Goal: Task Accomplishment & Management: Manage account settings

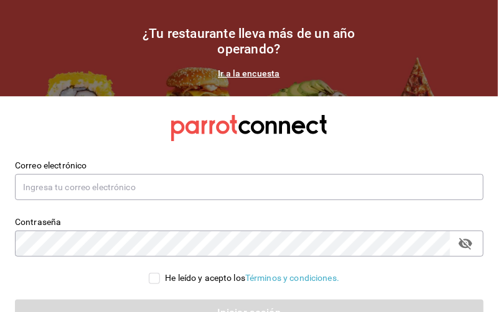
click at [349, 78] on div "¿Tu restaurante lleva más de un año operando? Ir a la encuesta" at bounding box center [248, 53] width 249 height 54
click at [345, 87] on section "¿Tu restaurante lleva más de un año operando? Ir a la encuesta" at bounding box center [249, 48] width 498 height 96
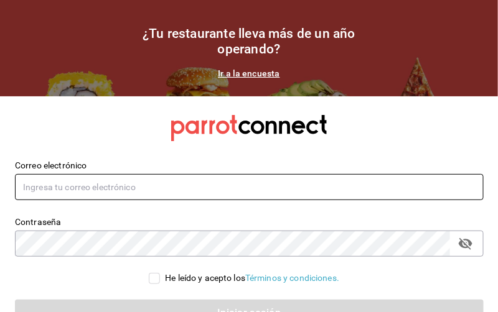
click at [271, 196] on input "text" at bounding box center [249, 187] width 469 height 26
type input "[EMAIL_ADDRESS][DOMAIN_NAME]"
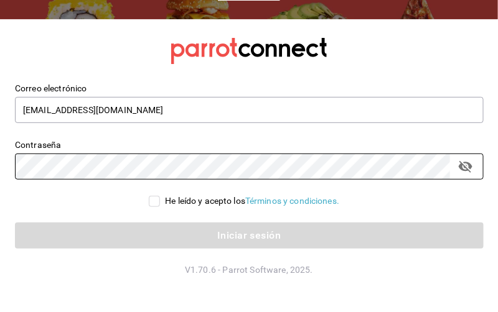
click at [150, 201] on input "He leído y acepto los Términos y condiciones." at bounding box center [154, 201] width 11 height 11
checkbox input "true"
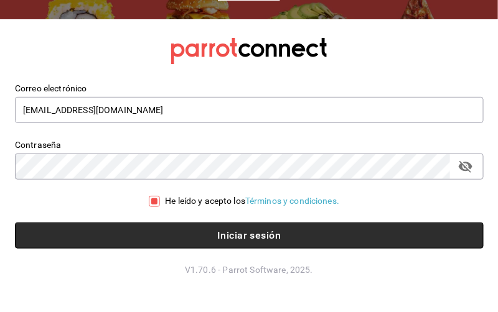
click at [169, 241] on button "Iniciar sesión" at bounding box center [249, 236] width 469 height 26
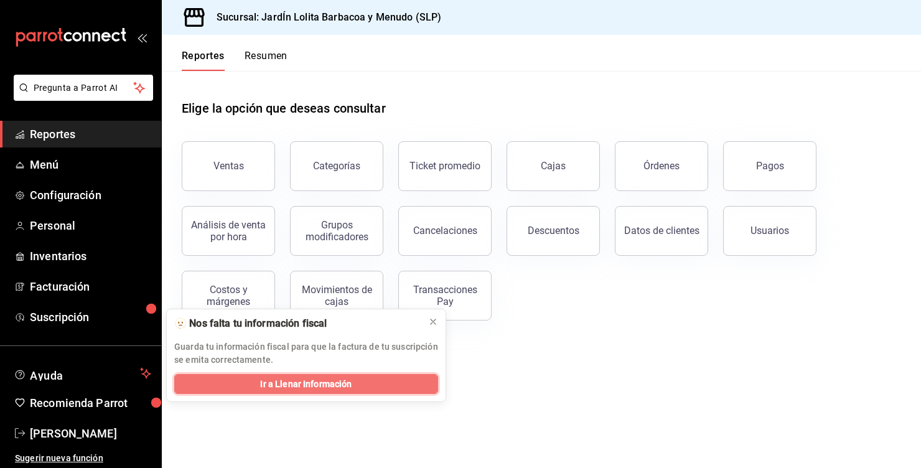
click at [311, 312] on span "Ir a Llenar Información" at bounding box center [305, 384] width 91 height 13
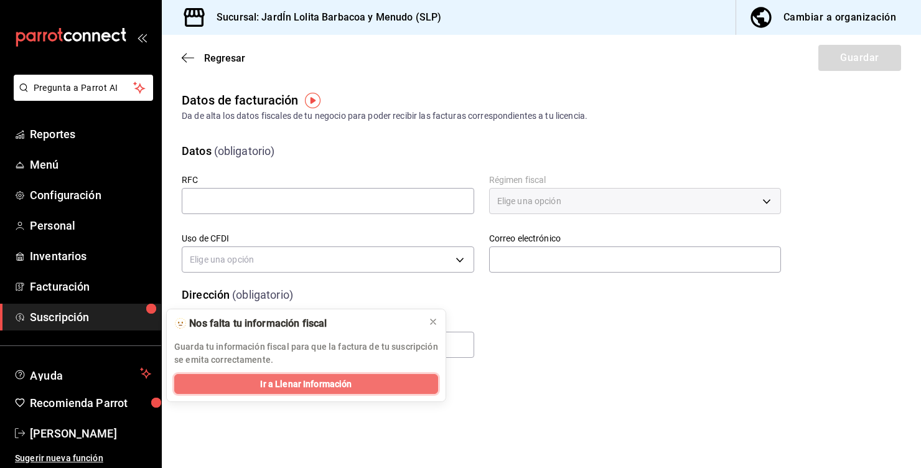
click at [345, 390] on span "Ir a Llenar Información" at bounding box center [305, 384] width 91 height 13
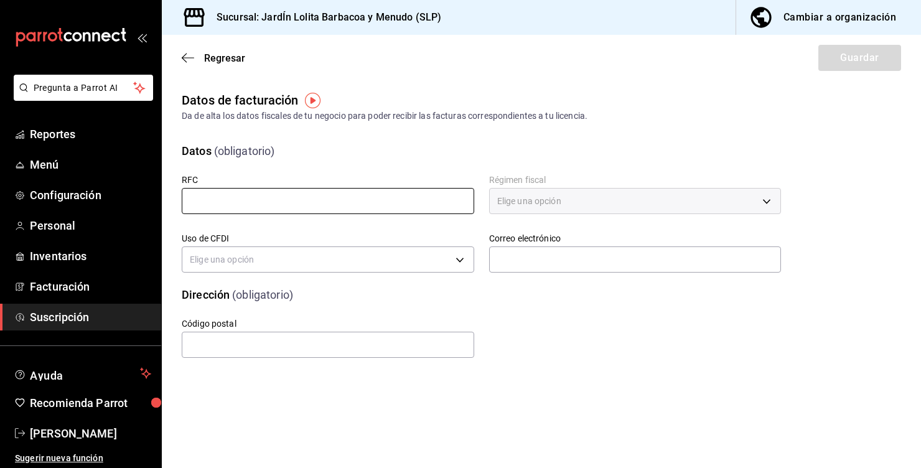
click at [331, 202] on input "text" at bounding box center [328, 201] width 293 height 26
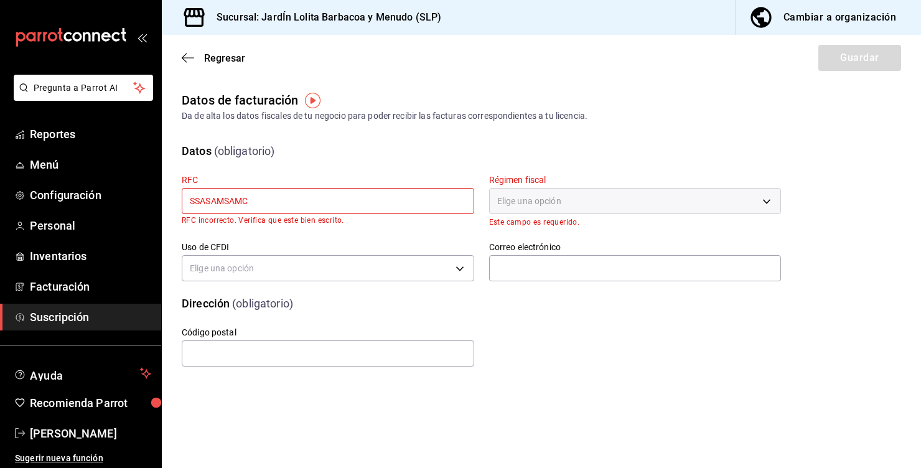
click at [309, 196] on input "SSASAMSAMC" at bounding box center [328, 201] width 293 height 26
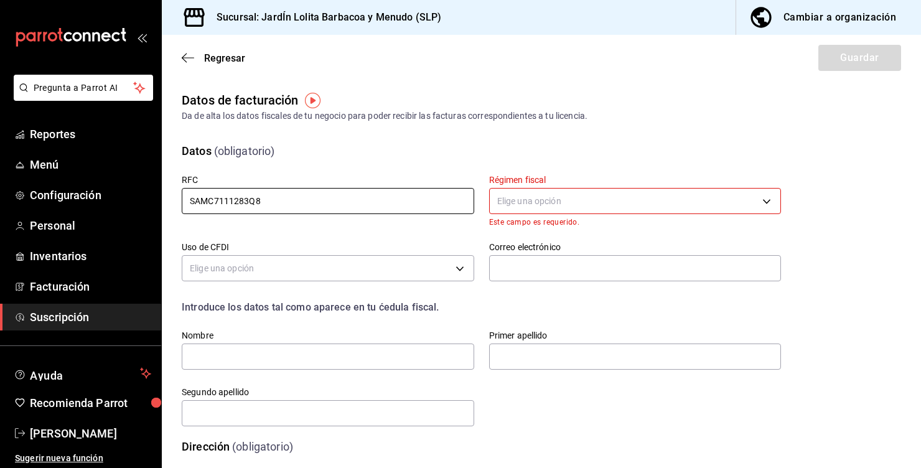
type input "SAMC7111283Q8"
click at [765, 202] on body "Pregunta a Parrot AI Reportes Menú Configuración Personal Inventarios Facturaci…" at bounding box center [460, 234] width 921 height 468
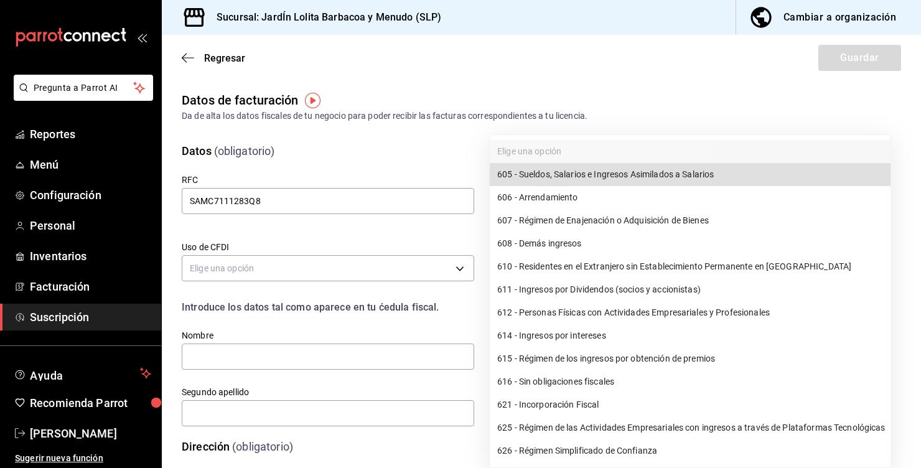
click at [642, 452] on li "626 - Régimen Simplificado de Confianza" at bounding box center [690, 450] width 401 height 23
type input "626"
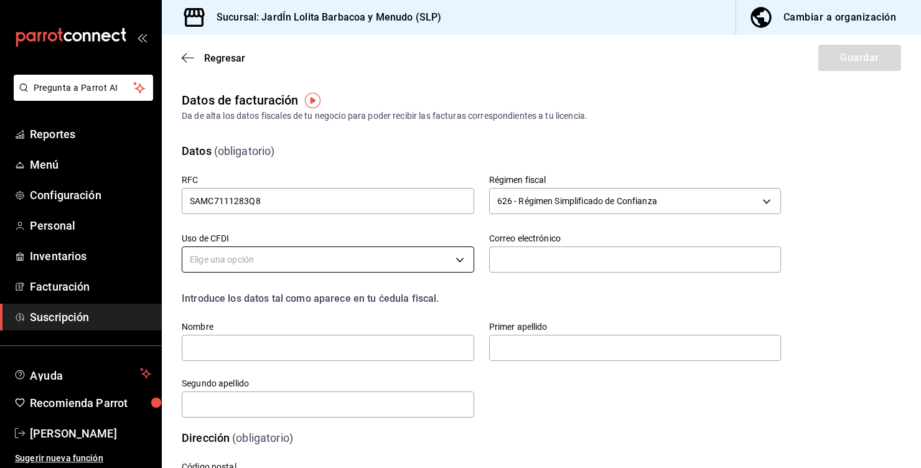
click at [371, 266] on body "Pregunta a Parrot AI Reportes Menú Configuración Personal Inventarios Facturaci…" at bounding box center [460, 234] width 921 height 468
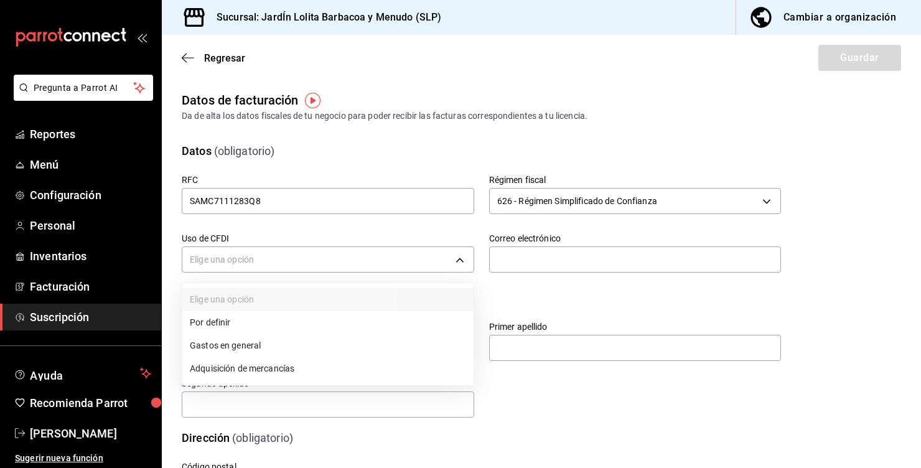
click at [263, 350] on li "Gastos en general" at bounding box center [327, 345] width 291 height 23
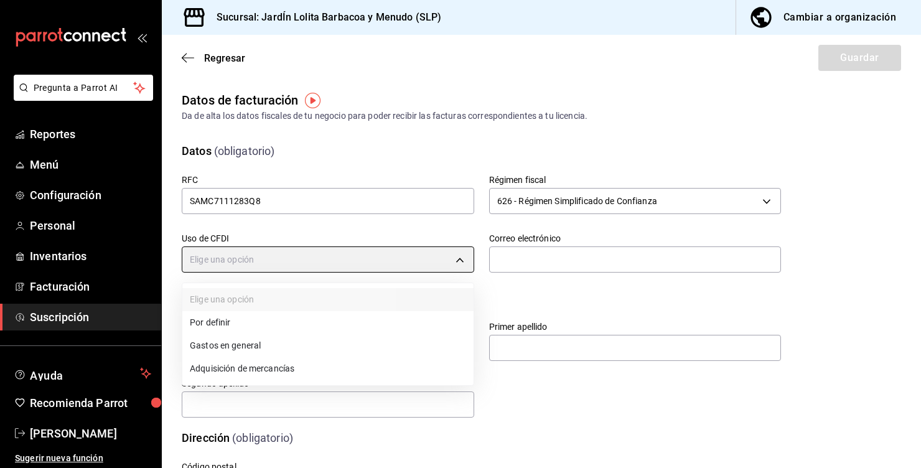
type input "G03"
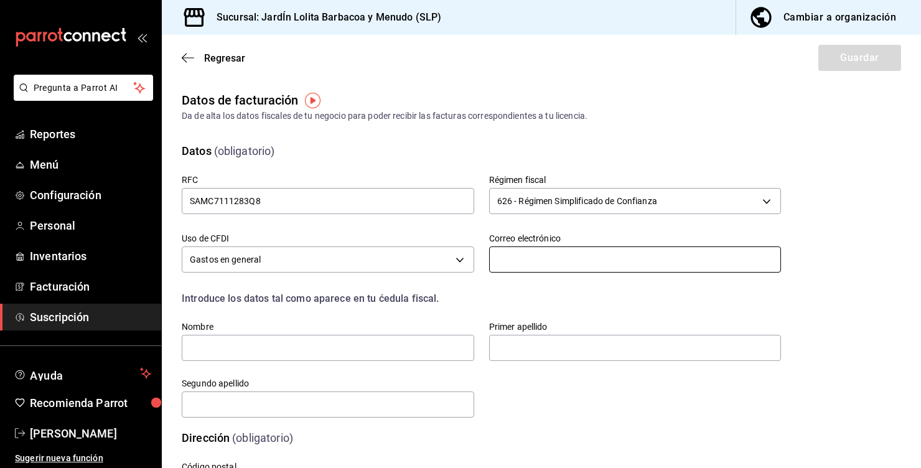
click at [652, 263] on input "text" at bounding box center [635, 259] width 293 height 26
type input "[EMAIL_ADDRESS][DOMAIN_NAME]"
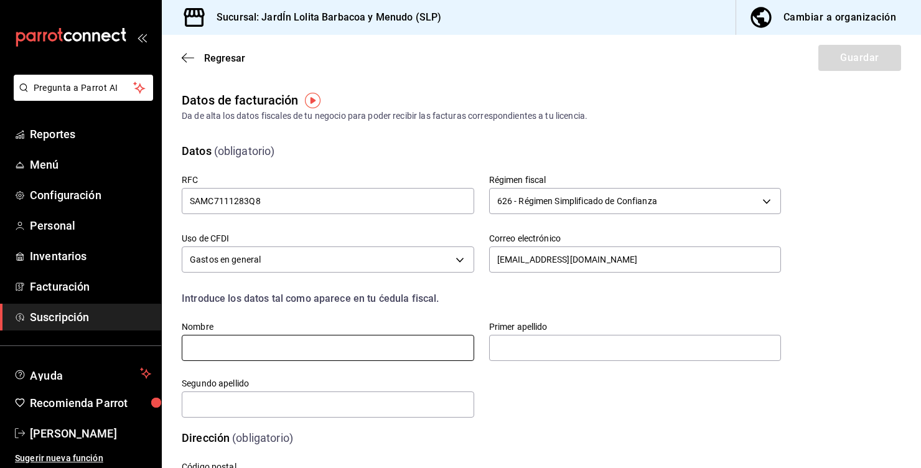
click at [340, 340] on input "text" at bounding box center [328, 348] width 293 height 26
type input "MARIA CATALINA"
click at [601, 351] on input "text" at bounding box center [635, 348] width 293 height 26
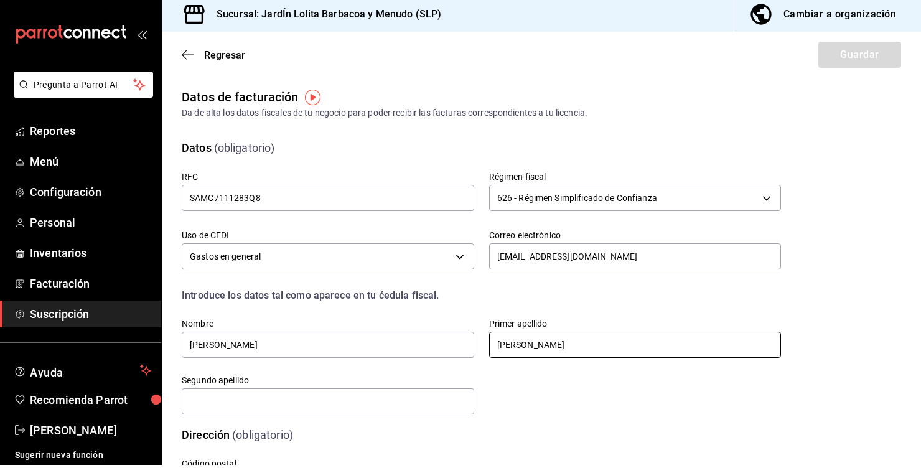
click at [522, 352] on input "SASAN" at bounding box center [635, 348] width 293 height 26
type input "SANCHEZ"
click at [326, 403] on input "text" at bounding box center [328, 404] width 293 height 26
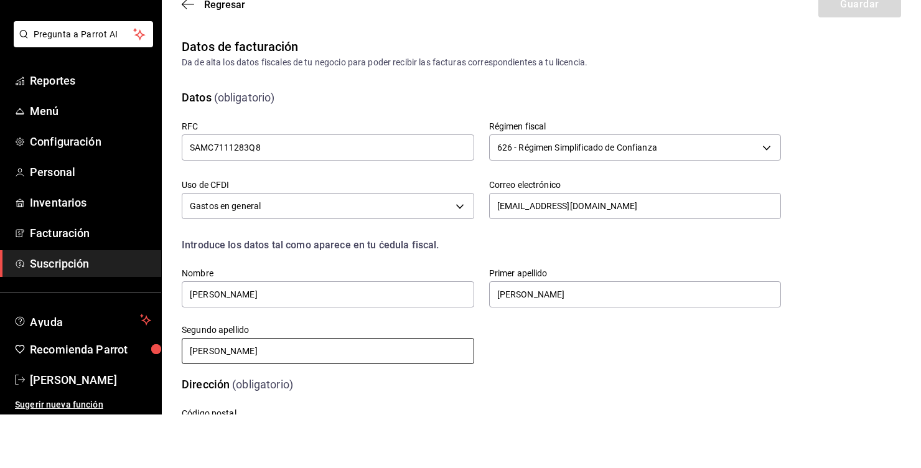
scroll to position [77, 0]
type input "MENDEZ"
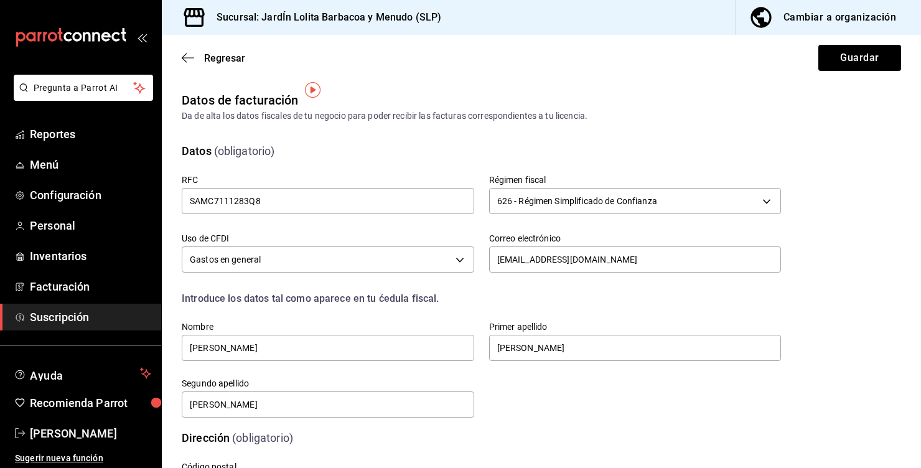
scroll to position [0, 0]
type input "78421"
click at [876, 57] on button "Guardar" at bounding box center [859, 58] width 83 height 26
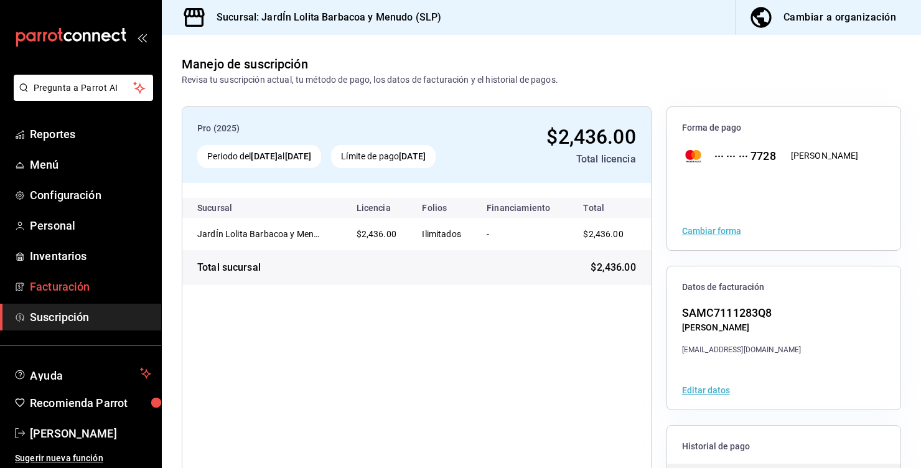
click at [44, 291] on span "Facturación" at bounding box center [90, 286] width 121 height 17
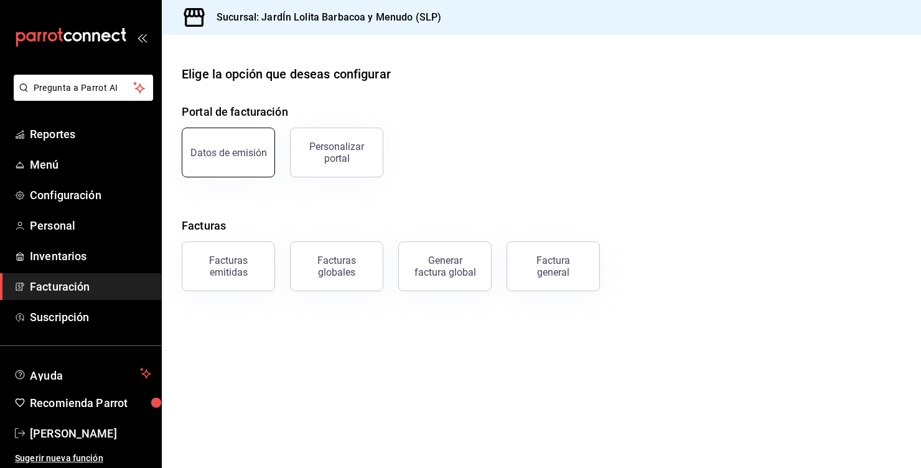
click at [230, 164] on button "Datos de emisión" at bounding box center [228, 153] width 93 height 50
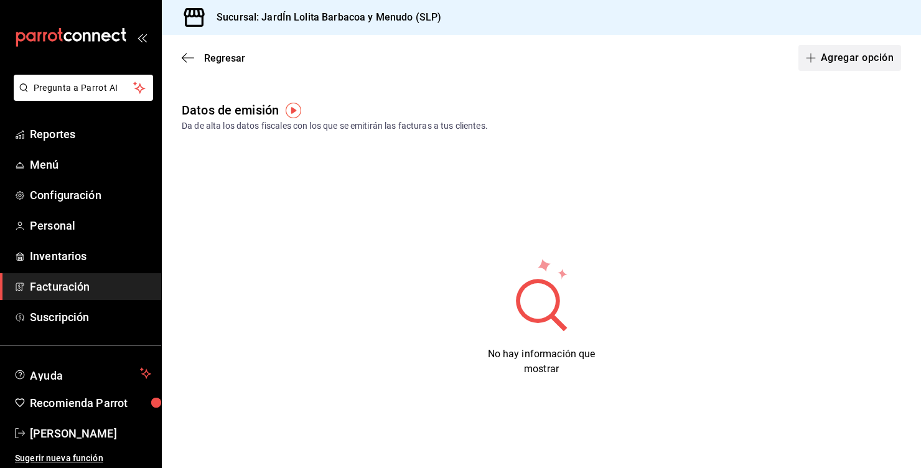
click at [868, 60] on button "Agregar opción" at bounding box center [850, 58] width 103 height 26
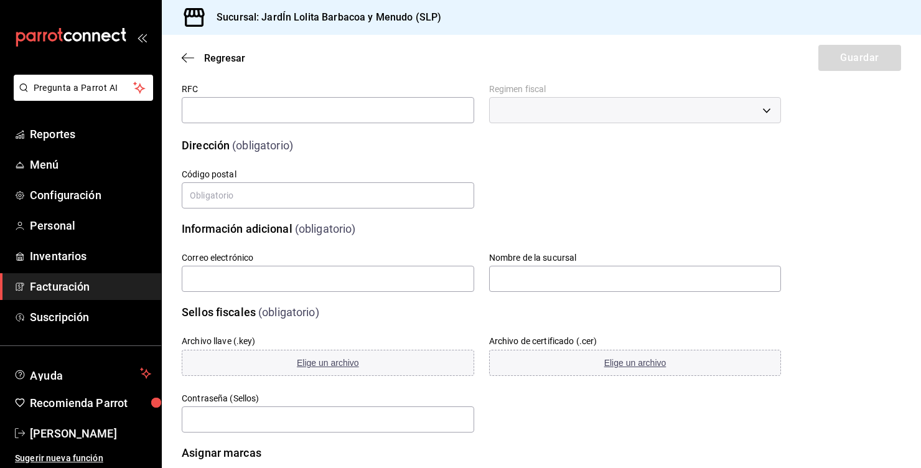
scroll to position [77, 0]
click at [53, 314] on span "Suscripción" at bounding box center [90, 317] width 121 height 17
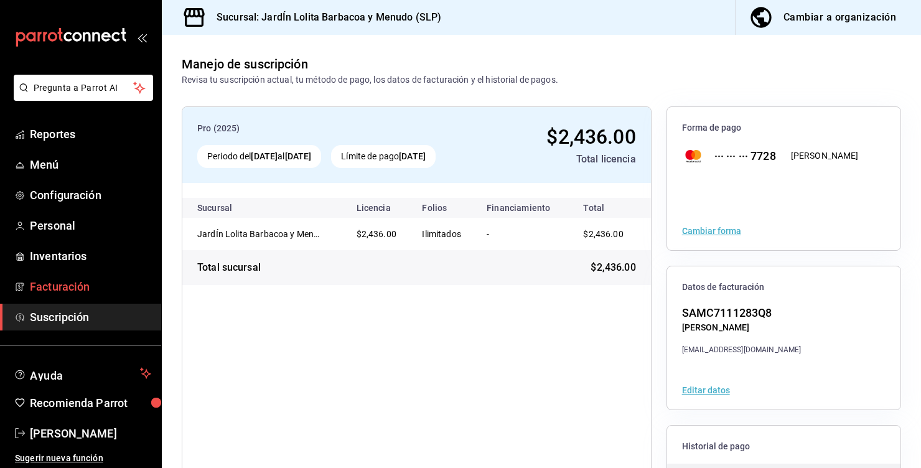
click at [46, 283] on span "Facturación" at bounding box center [90, 286] width 121 height 17
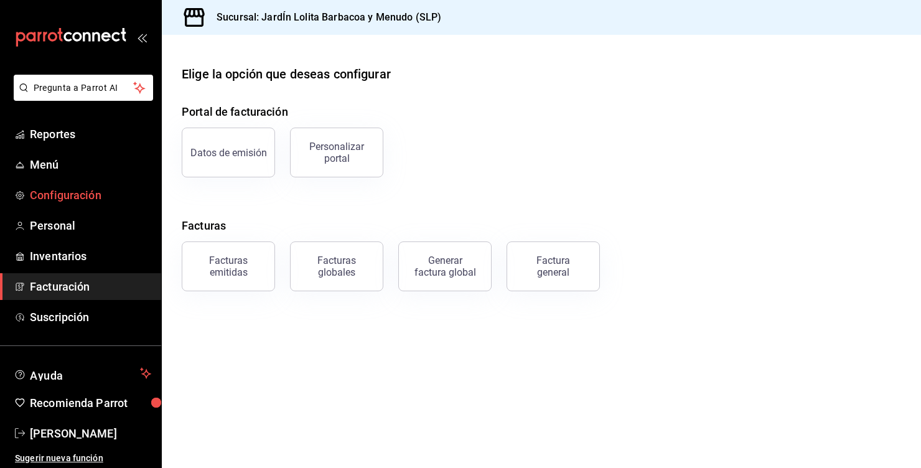
click at [40, 184] on link "Configuración" at bounding box center [80, 195] width 161 height 27
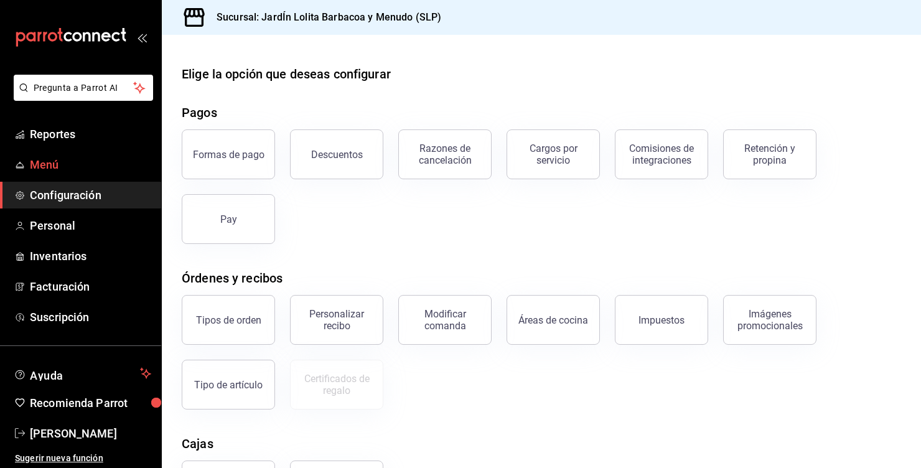
click at [44, 177] on link "Menú" at bounding box center [80, 164] width 161 height 27
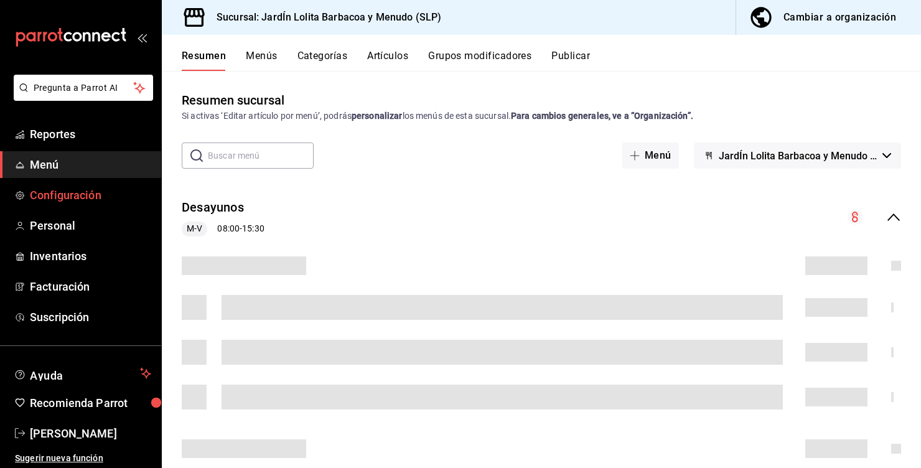
click at [30, 202] on span "Configuración" at bounding box center [90, 195] width 121 height 17
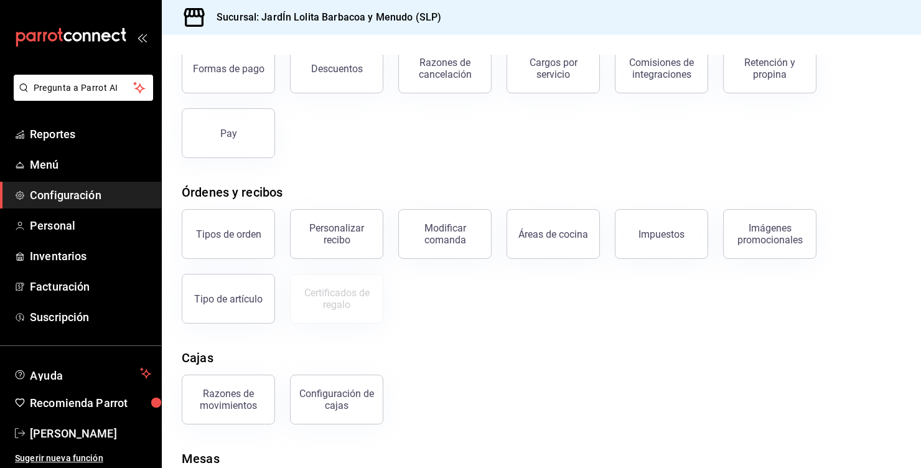
scroll to position [77, 0]
click at [345, 222] on div "Personalizar recibo" at bounding box center [336, 234] width 77 height 24
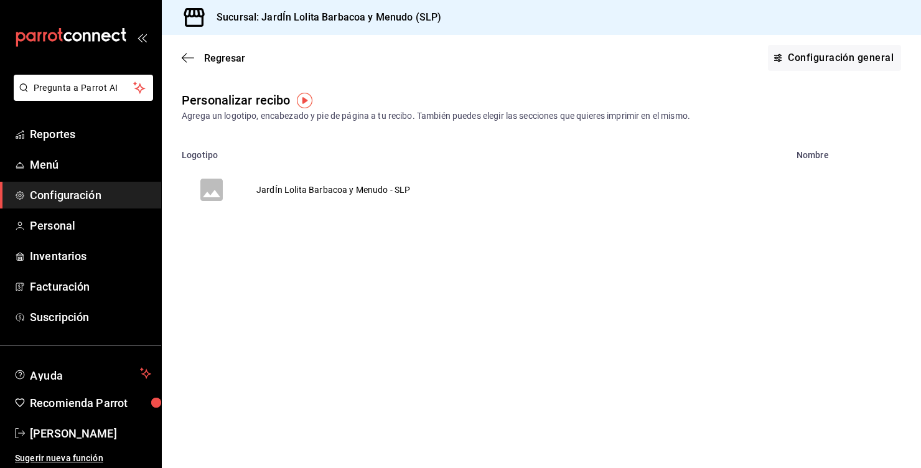
click at [378, 208] on td "JardÍn Lolita Barbacoa y Menudo - SLP" at bounding box center [333, 190] width 184 height 60
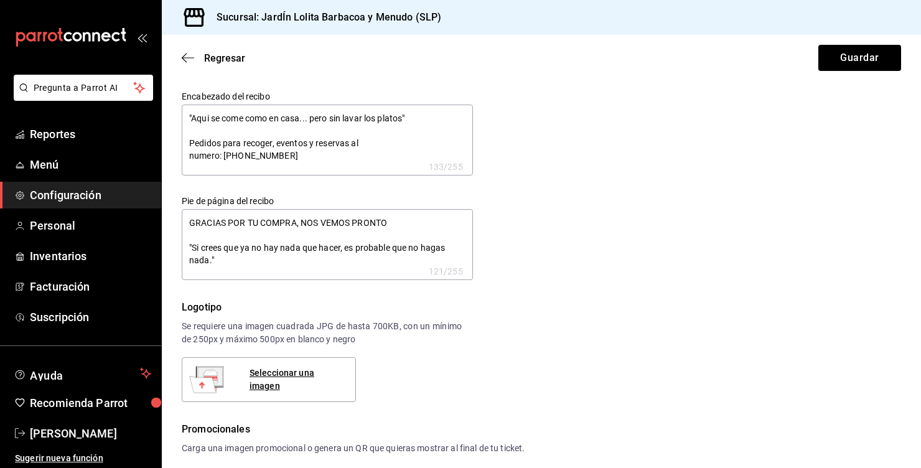
type textarea "x"
click at [395, 265] on textarea "GRACIAS POR TU COMPRA, NOS VEMOS PRONTO "Si crees que ya no hay nada que hacer,…" at bounding box center [327, 244] width 291 height 71
type textarea "x"
type textarea "GRACIAS POR TU COMPRA, NOS VEMOS PRONTO "Si crees que ya no hay nada que hacer,…"
type textarea "x"
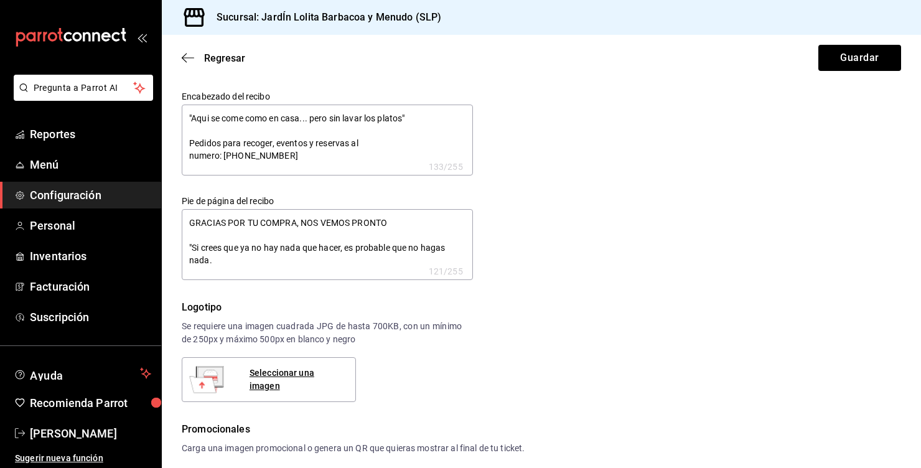
type textarea "x"
type textarea "GRACIAS POR TU COMPRA, NOS VEMOS PRONTO "Si crees que ya no hay nada que hacer,…"
type textarea "x"
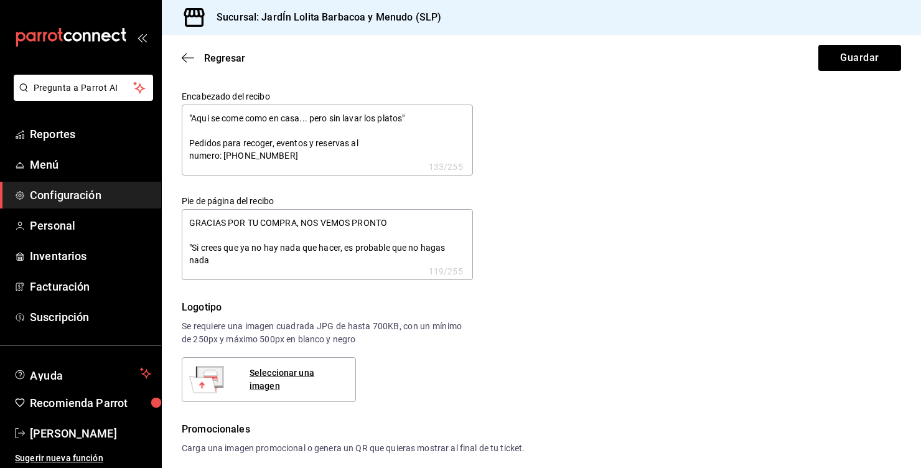
type textarea "x"
type textarea "GRACIAS POR TU COMPRA, NOS VEMOS PRONTO "Si crees que ya no hay nada que hacer,…"
type textarea "x"
type textarea "GRACIAS POR TU COMPRA, NOS VEMOS PRONTO "Si crees que ya no hay nada que hacer,…"
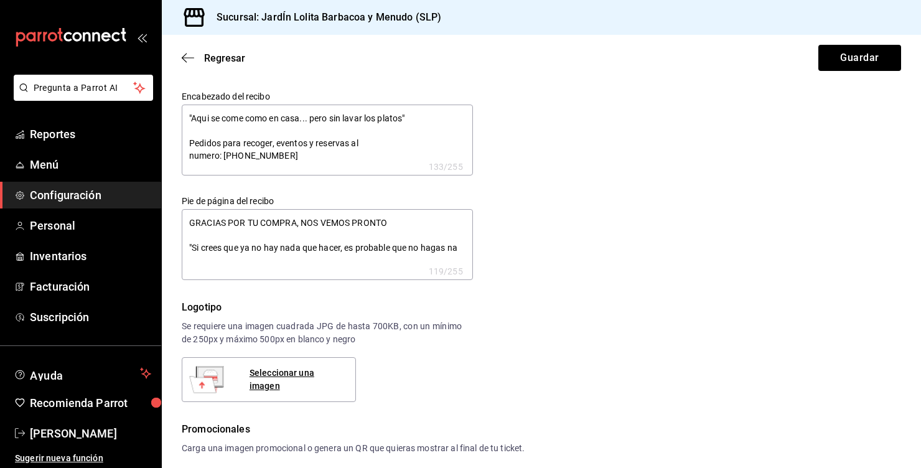
type textarea "x"
type textarea "GRACIAS POR TU COMPRA, NOS VEMOS PRONTO "Si crees que ya no hay nada que hacer,…"
type textarea "x"
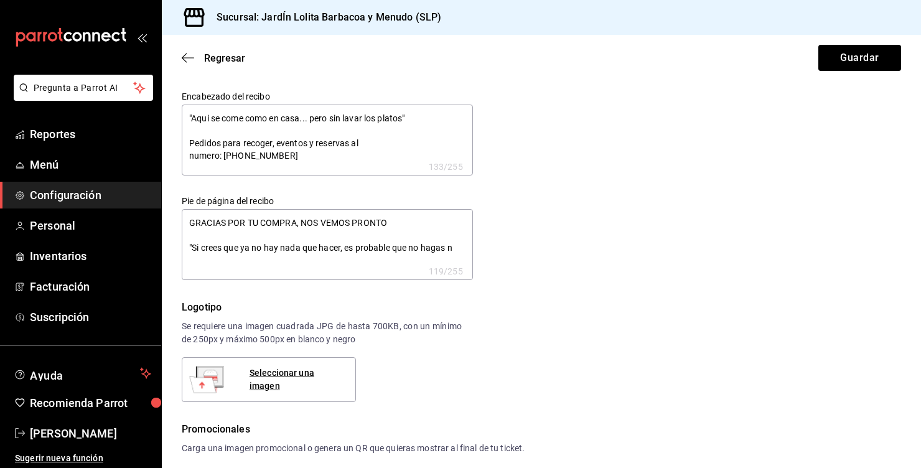
type textarea "GRACIAS POR TU COMPRA, NOS VEMOS PRONTO "Si crees que ya no hay nada que hacer,…"
type textarea "x"
type textarea "GRACIAS POR TU COMPRA, NOS VEMOS PRONTO "Si crees que ya no hay nada que hacer,…"
type textarea "x"
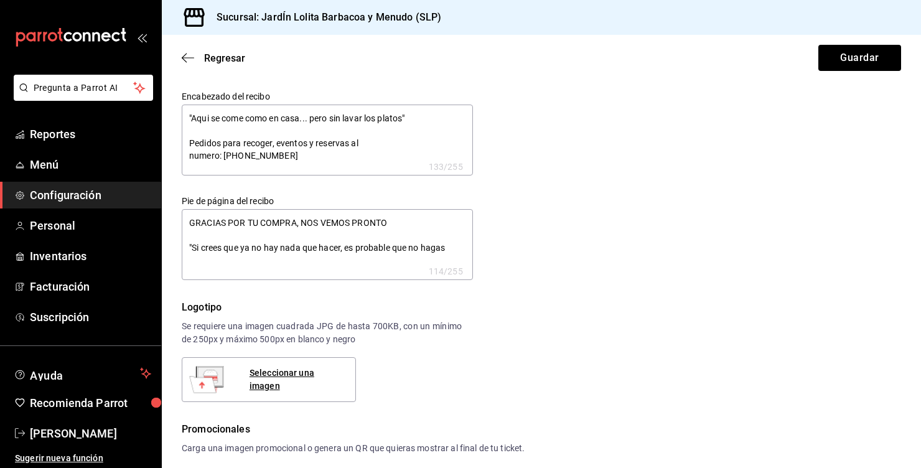
type textarea "x"
type textarea "GRACIAS POR TU COMPRA, NOS VEMOS PRONTO "Si crees que ya no hay nada que hacer,…"
type textarea "x"
type textarea "GRACIAS POR TU COMPRA, NOS VEMOS PRONTO "Si crees que ya no hay nada que hacer,…"
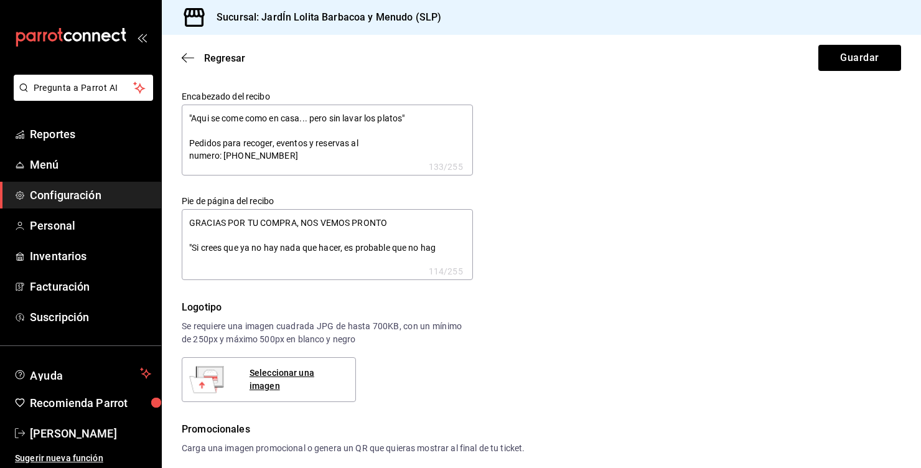
type textarea "x"
type textarea "GRACIAS POR TU COMPRA, NOS VEMOS PRONTO "Si crees que ya no hay nada que hacer,…"
type textarea "x"
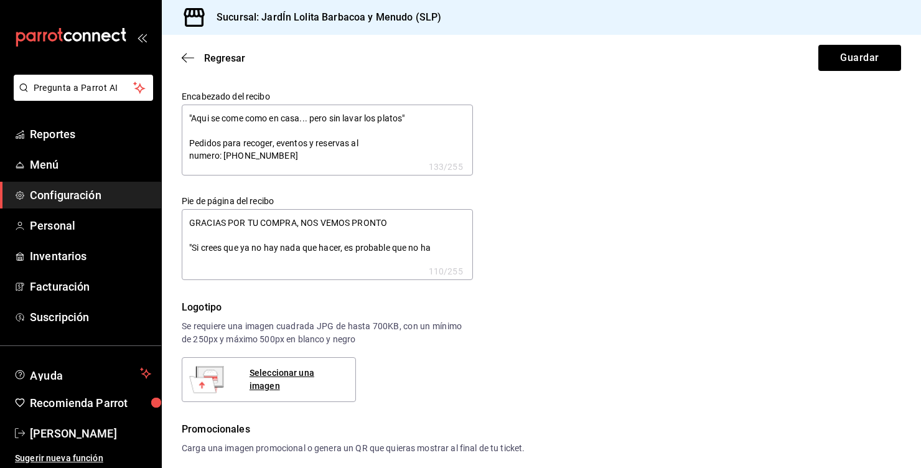
type textarea "GRACIAS POR TU COMPRA, NOS VEMOS PRONTO "Si crees que ya no hay nada que hacer,…"
type textarea "x"
type textarea "GRACIAS POR TU COMPRA, NOS VEMOS PRONTO "Si crees que ya no hay nada que hacer,…"
type textarea "x"
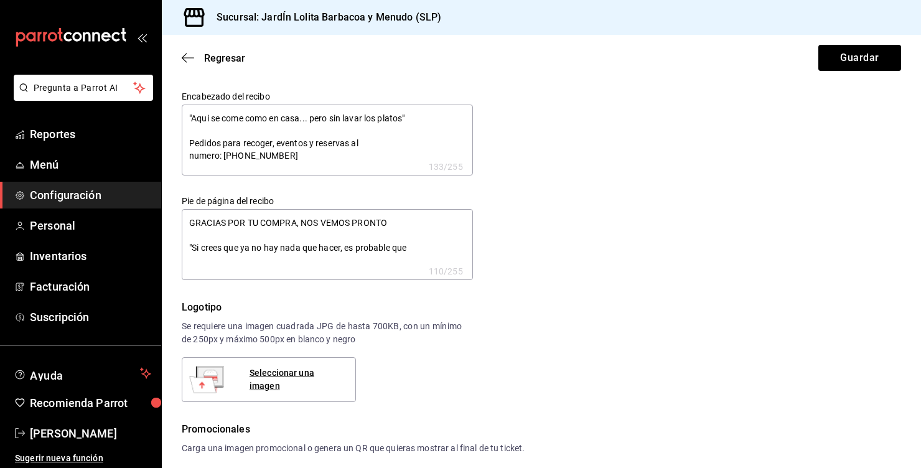
type textarea "x"
type textarea "GRACIAS POR TU COMPRA, NOS VEMOS PRONTO "Si crees que ya no hay nada que hacer,…"
type textarea "x"
type textarea "GRACIAS POR TU COMPRA, NOS VEMOS PRONTO "Si crees que ya no hay nada que hacer,…"
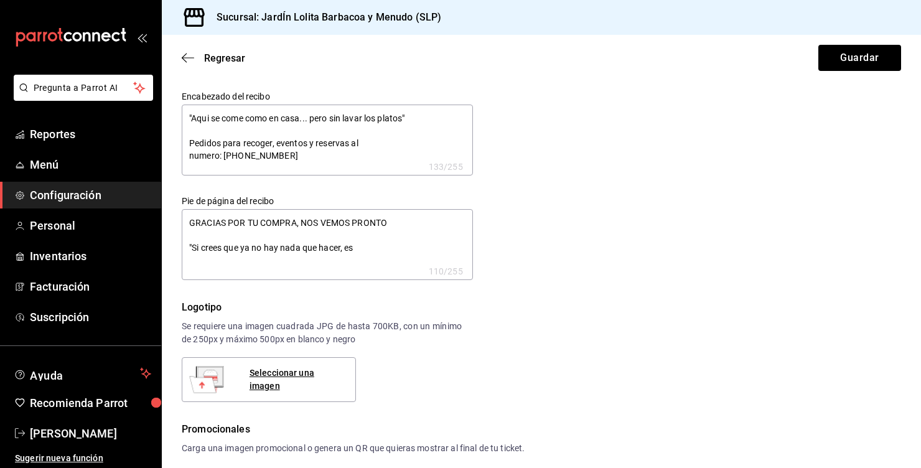
type textarea "x"
type textarea "GRACIAS POR TU COMPRA, NOS VEMOS PRONTO "Si crees que ya no hay nada que hacer,"
type textarea "x"
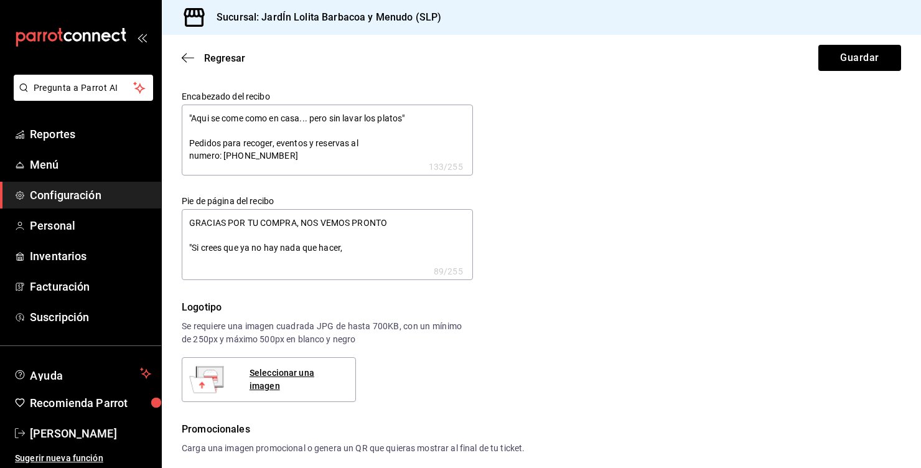
type textarea "GRACIAS POR TU COMPRA, NOS VEMOS PRONTO "Si crees que ya no hay nada que"
type textarea "x"
type textarea "GRACIAS POR TU COMPRA, NOS VEMOS PRONTO "Si crees que ya no hay nada"
type textarea "x"
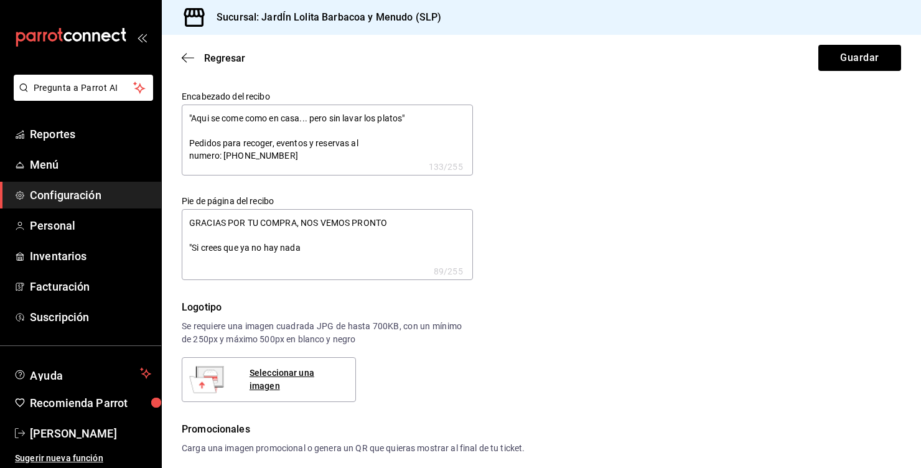
type textarea "x"
type textarea "GRACIAS POR TU COMPRA, NOS VEMOS PRONTO "Si crees que ya no hay"
type textarea "x"
type textarea "GRACIAS POR TU COMPRA, NOS VEMOS PRONTO "Si crees que ya no"
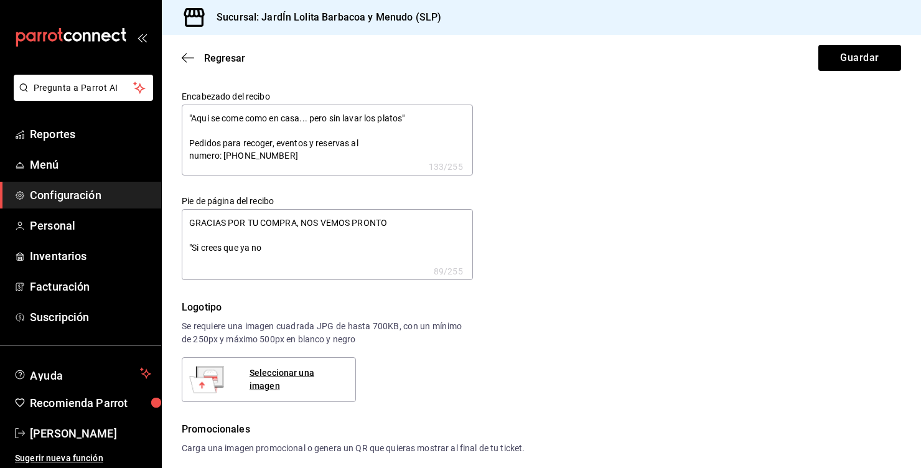
type textarea "x"
type textarea "GRACIAS POR TU COMPRA, NOS VEMOS PRONTO "Si crees que ya"
type textarea "x"
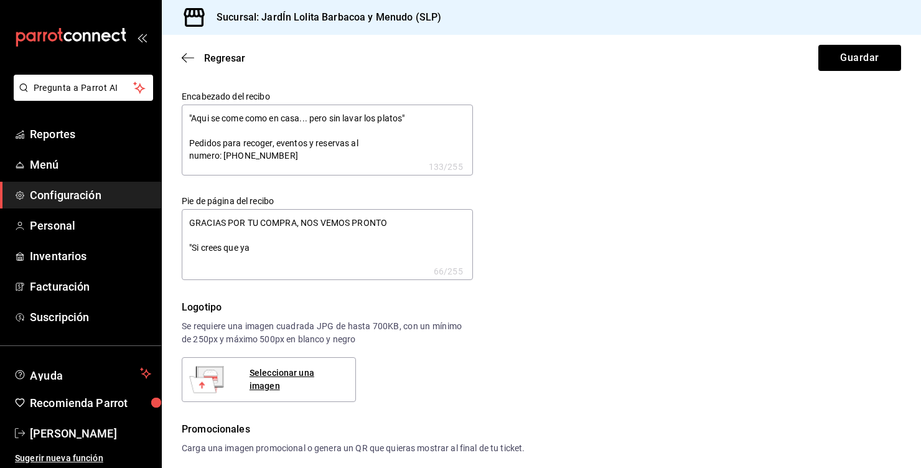
type textarea "GRACIAS POR TU COMPRA, NOS VEMOS PRONTO "Si crees que"
type textarea "x"
type textarea "GRACIAS POR TU COMPRA, NOS VEMOS PRONTO "Si crees"
type textarea "x"
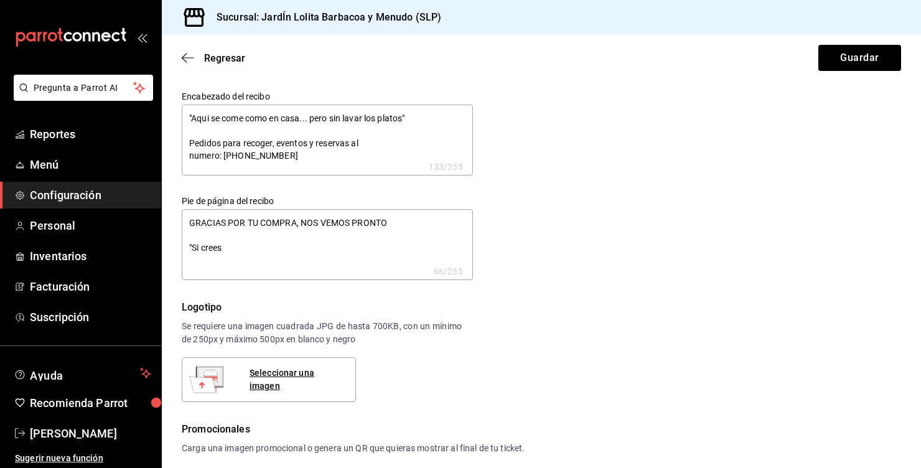
type textarea "x"
type textarea "GRACIAS POR TU COMPRA, NOS VEMOS PRONTO "Si"
type textarea "x"
type textarea "GRACIAS POR TU COMPRA, NOS VEMOS PRONTO"
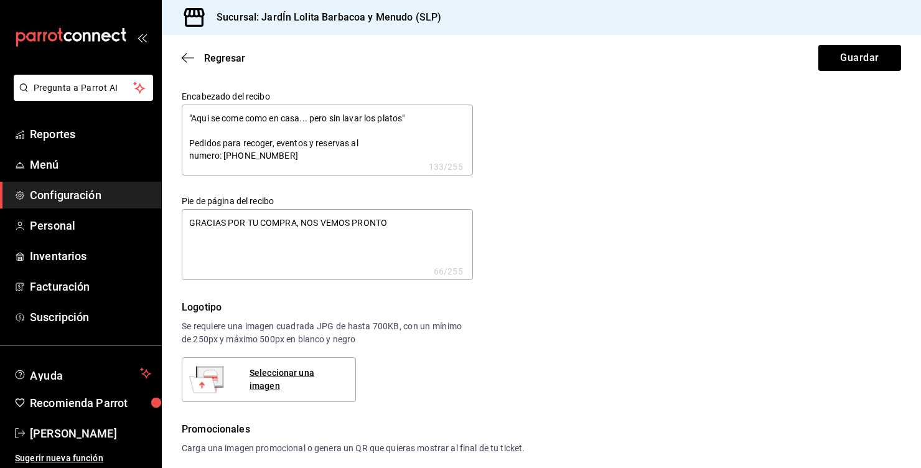
type textarea "x"
type textarea "GRACIAS POR TU COMPRA, NOS VEMOS"
type textarea "x"
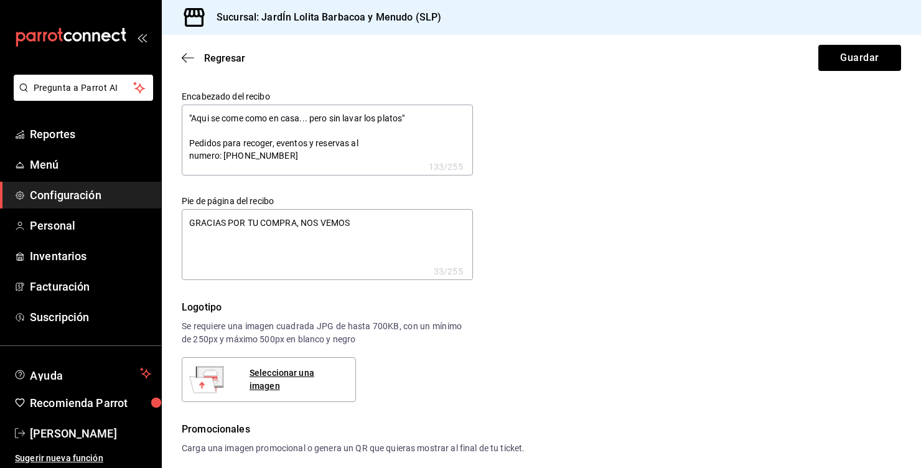
type textarea "GRACIAS POR TU COMPRA, NOS"
type textarea "x"
type textarea "GRACIAS POR TU COMPRA,"
type textarea "x"
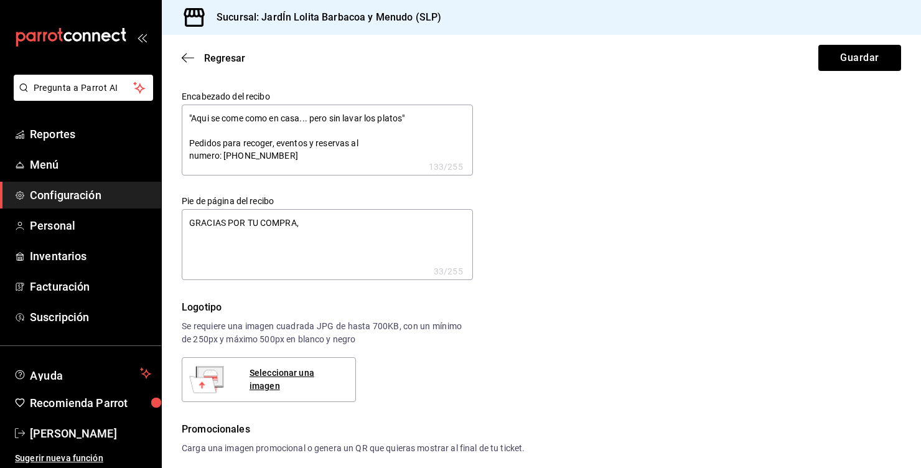
type textarea "x"
type textarea "GRACIAS POR TU"
type textarea "x"
type textarea "GRACIAS POR"
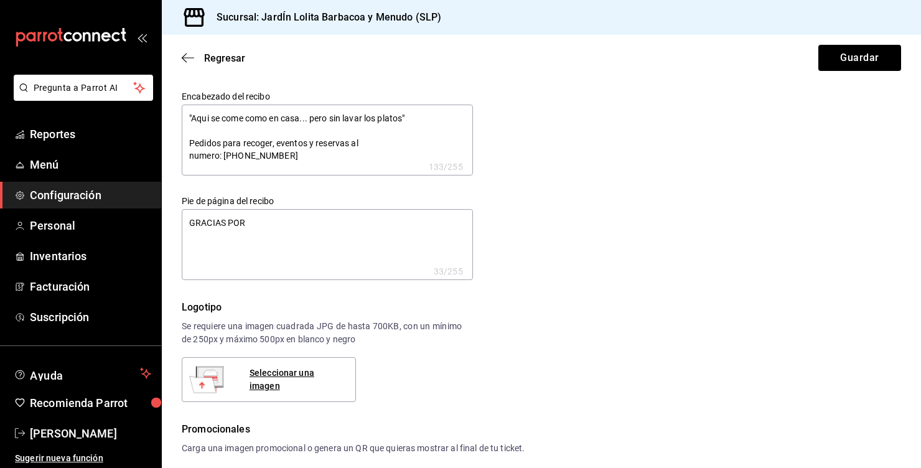
type textarea "x"
type textarea "GRACIAS"
type textarea "x"
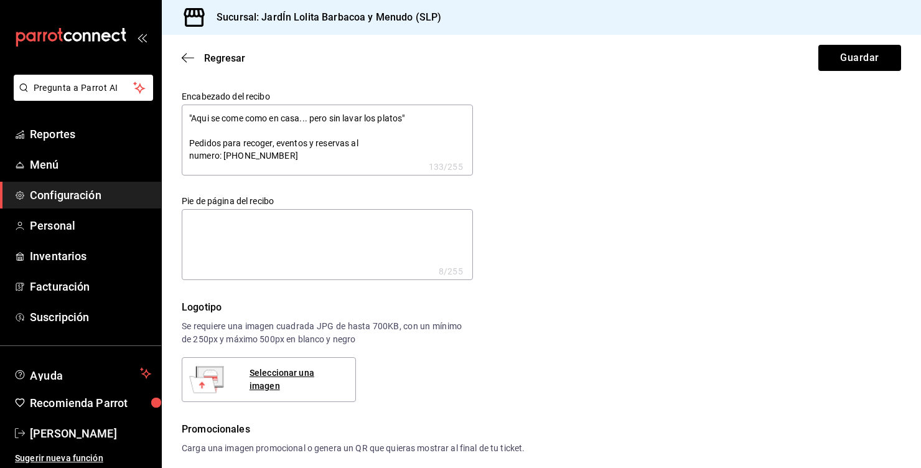
type textarea "x"
click at [340, 159] on textarea ""Aqui se come como en casa... pero sin lavar los platos" Pedidos para recoger, …" at bounding box center [327, 140] width 291 height 71
click at [393, 245] on textarea at bounding box center [327, 244] width 291 height 71
paste textarea ""Aqui se come como en casa... pero sin lavar los platos""
type textarea "x"
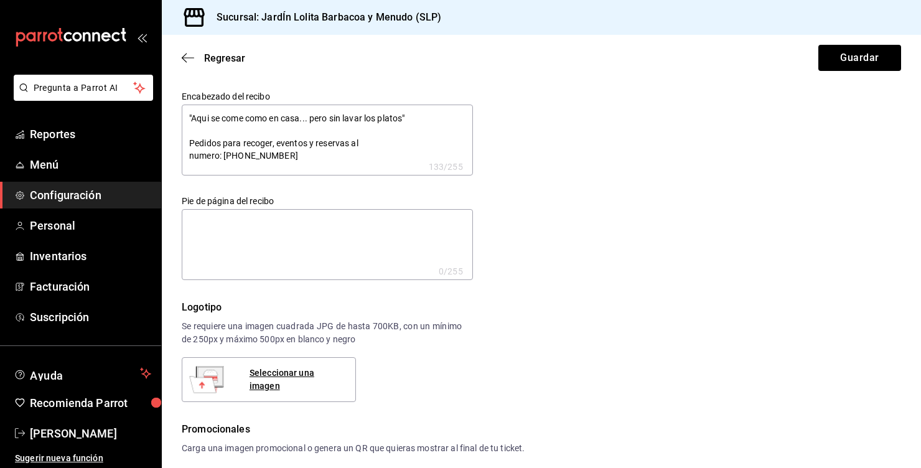
type textarea ""Aqui se come como en casa... pero sin lavar los platos""
type textarea "x"
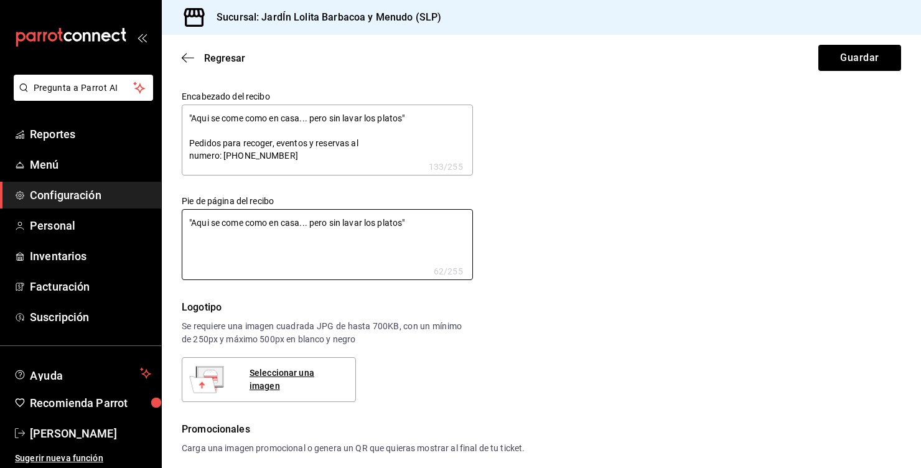
type textarea ""Aqui se come como en casa... pero sin lavar los platos""
click at [388, 133] on textarea ""Aqui se come como en casa... pero sin lavar los platos" Pedidos para recoger, …" at bounding box center [327, 140] width 291 height 71
type textarea "x"
type textarea ""Aqui se come como en casa... pero sin lavar los platos" Pedidos para recoger, …"
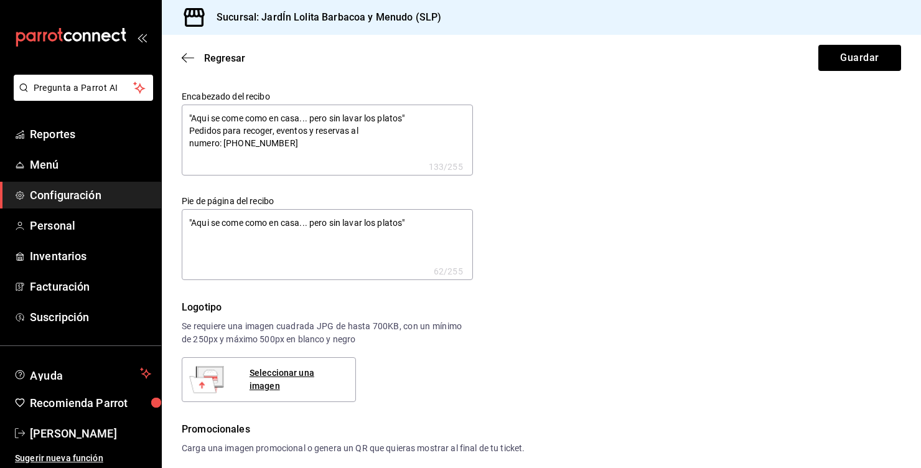
type textarea "x"
type textarea ""Aqui se come como en casa... pero sin lavar los platos Pedidos para recoger, e…"
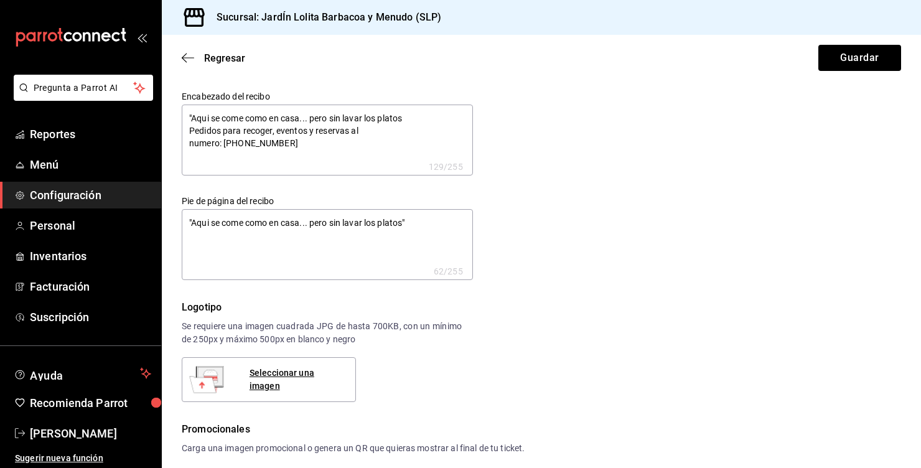
type textarea "x"
type textarea ""Aqui se come como en casa... pero sin lavar los plato Pedidos para recoger, ev…"
type textarea "x"
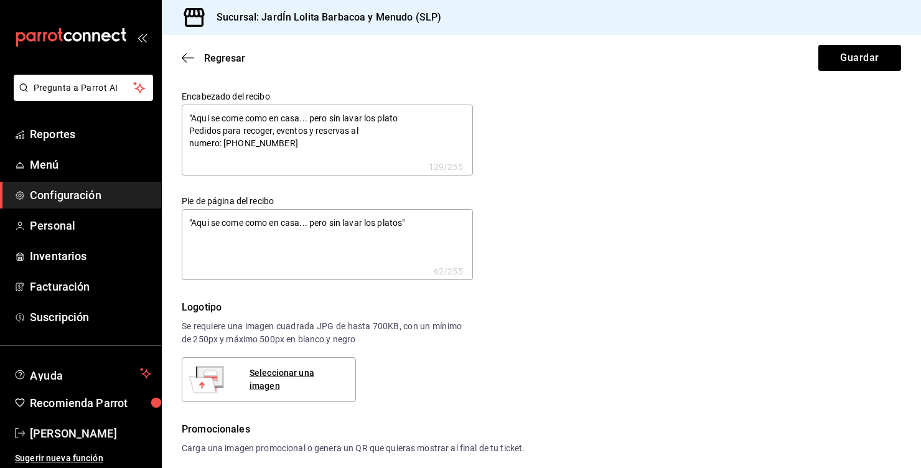
type textarea ""Aqui se come como en casa... pero sin lavar los plat Pedidos para recoger, eve…"
type textarea "x"
type textarea ""Aqui se come como en casa... pero sin lavar los pla Pedidos para recoger, even…"
type textarea "x"
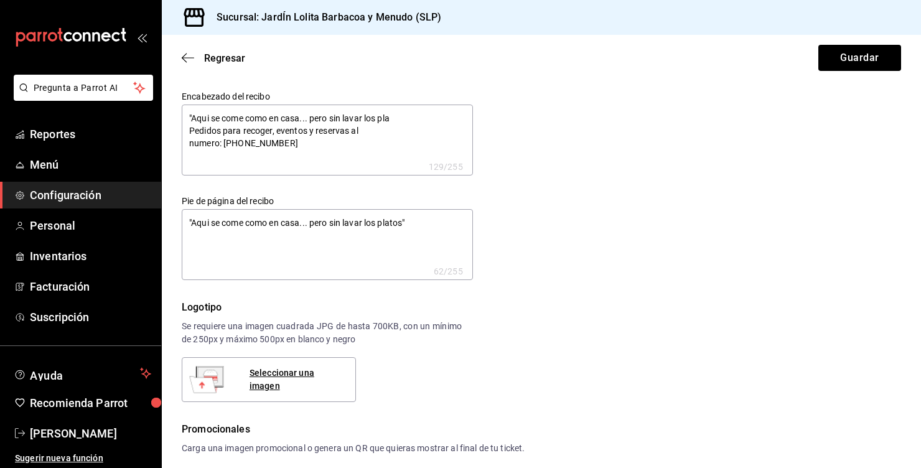
type textarea "x"
type textarea ""Aqui se come como en casa... pero sin lavar los pl Pedidos para recoger, event…"
type textarea "x"
type textarea ""Aqui se come como en casa... pero sin lavar los p Pedidos para recoger, evento…"
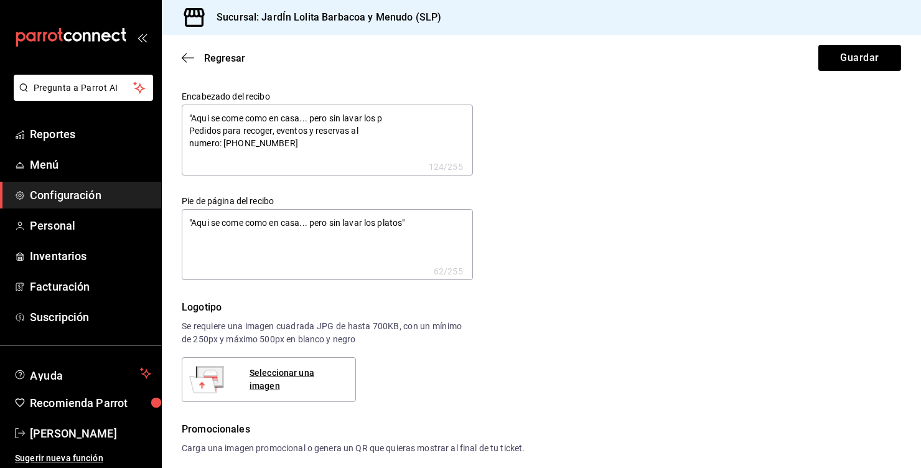
type textarea "x"
type textarea ""Aqui se come como en casa... pero sin lavar lo Pedidos para recoger, eventos y…"
type textarea "x"
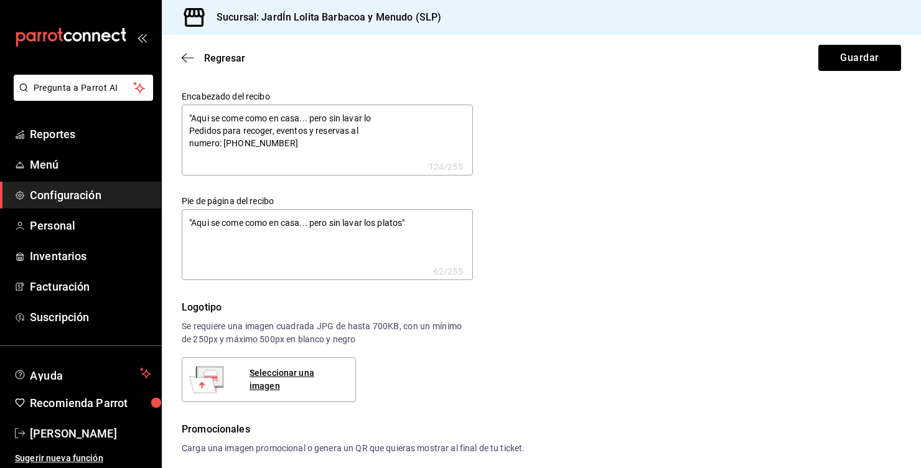
type textarea ""Aqui se come como en casa... pero sin lavar Pedidos para recoger, eventos y re…"
type textarea "x"
type textarea ""Aqui se come como en casa... pero sin Pedidos para recoger, eventos y reservas…"
type textarea "x"
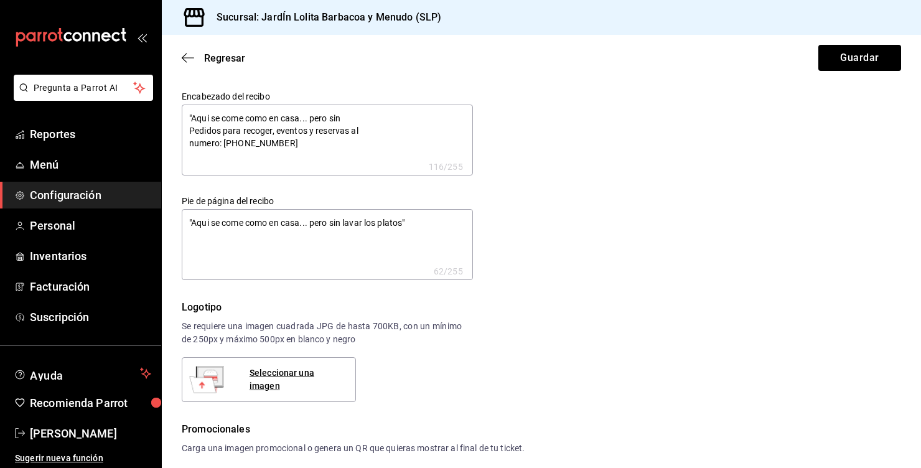
type textarea "x"
type textarea ""Aqui se come como en casa... pero Pedidos para recoger, eventos y reservas al …"
type textarea "x"
type textarea ""Aqui se come como en casa... Pedidos para recoger, eventos y reservas al numer…"
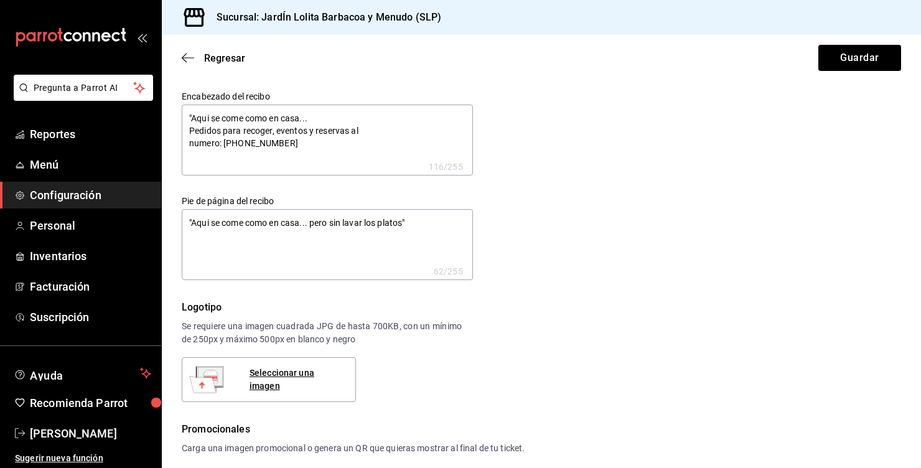
type textarea "x"
type textarea ""Aqui se come como en Pedidos para recoger, eventos y reservas al numero: 444 3…"
type textarea "x"
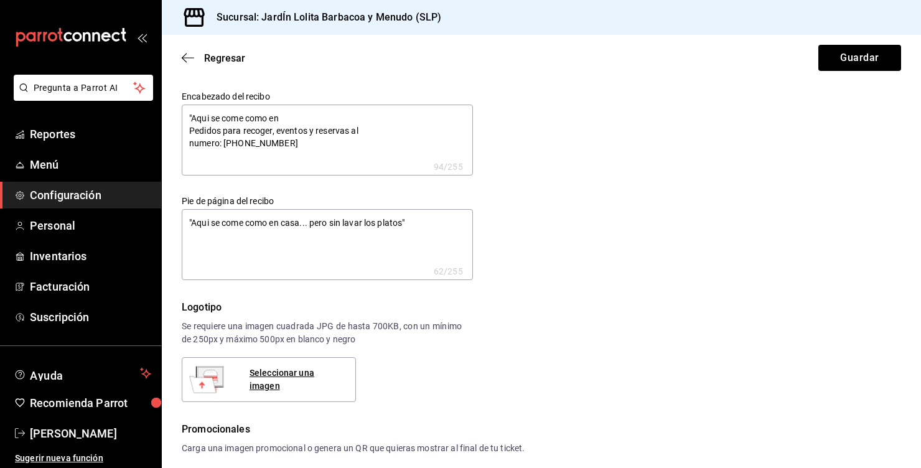
type textarea ""Aqui se come como Pedidos para recoger, eventos y reservas al numero: 444 370 …"
type textarea "x"
type textarea ""Aqui se come Pedidos para recoger, eventos y reservas al numero: 444 370 6506"
type textarea "x"
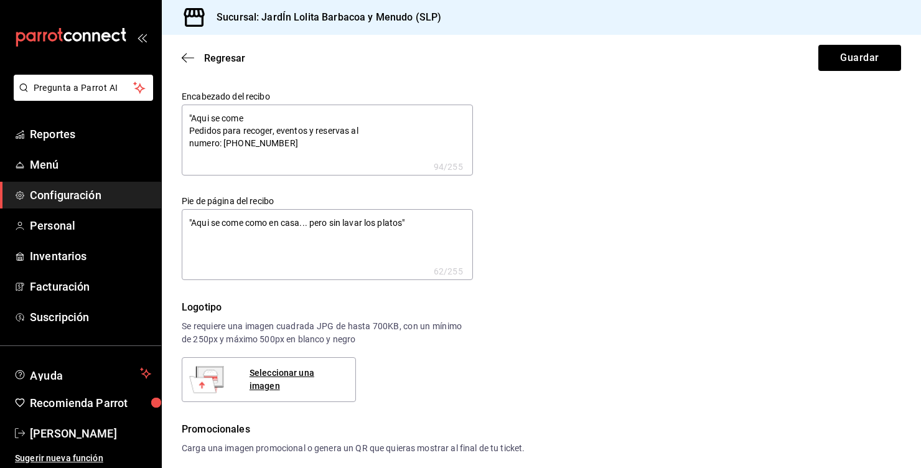
type textarea "x"
type textarea ""Aqui se Pedidos para recoger, eventos y reservas al numero: 444 370 6506"
type textarea "x"
type textarea ""Aqui Pedidos para recoger, eventos y reservas al numero: 444 370 6506"
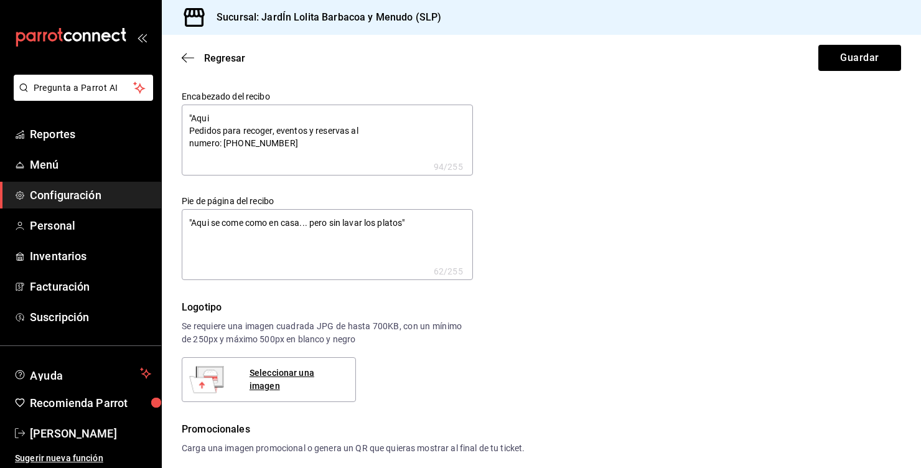
type textarea "x"
type textarea "Pedidos para recoger, eventos y reservas al numero: 444 370 6506"
type textarea "x"
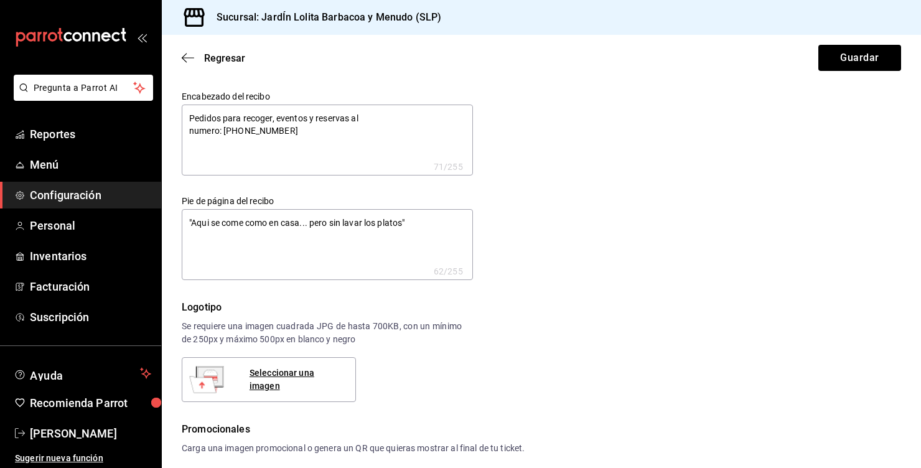
type textarea "Pedidos para recoger, eventos y reservas al numero: 444 370 6506"
type textarea "x"
type textarea "Pedidos para recoger, eventos y reservas al numero: 444 370 6506"
click at [319, 240] on textarea ""Aqui se come como en casa... pero sin lavar los platos"" at bounding box center [327, 244] width 291 height 71
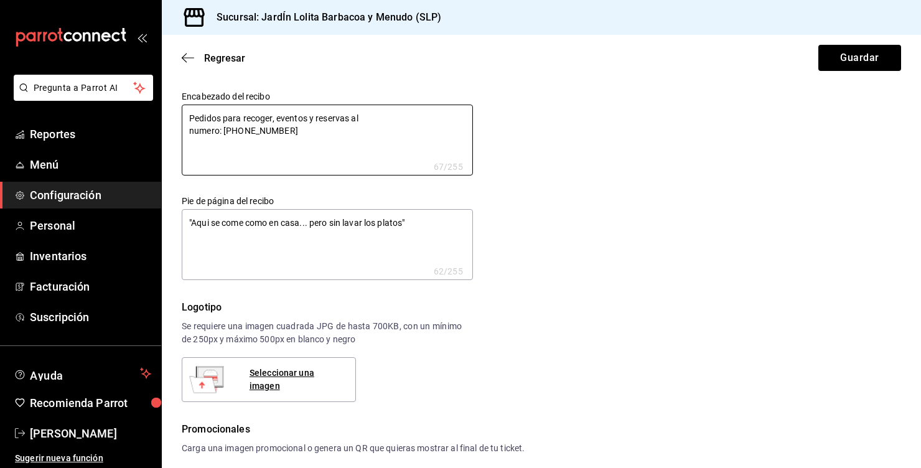
type textarea "x"
type textarea ""Aqui se come como en casa... pero sin lavar los platos""
type textarea "x"
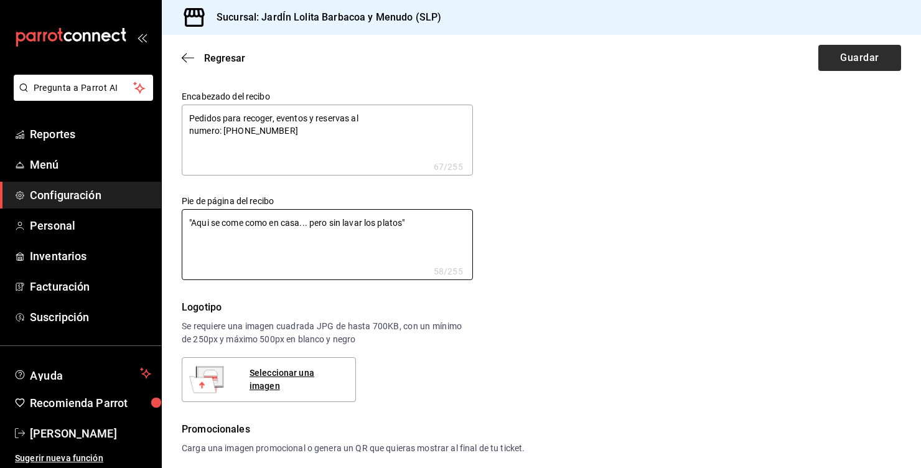
type textarea ""Aqui se come como en casa... pero sin lavar los platos""
click at [876, 64] on button "Guardar" at bounding box center [859, 58] width 83 height 26
type textarea "x"
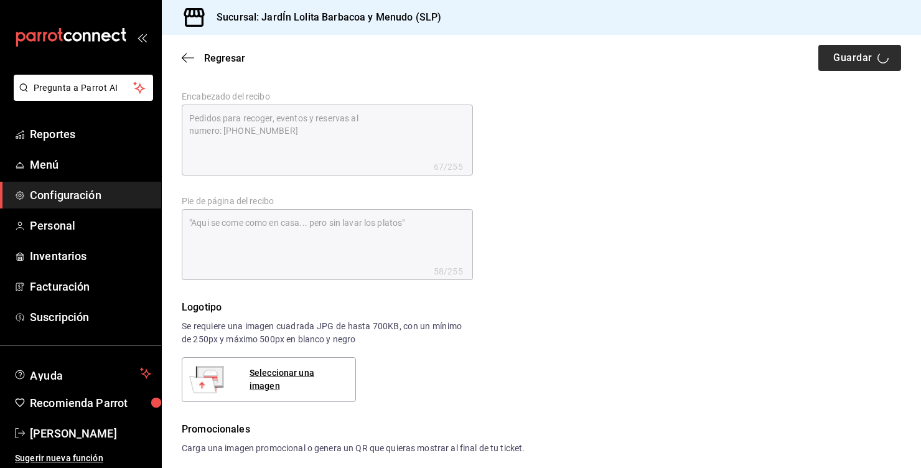
type textarea "x"
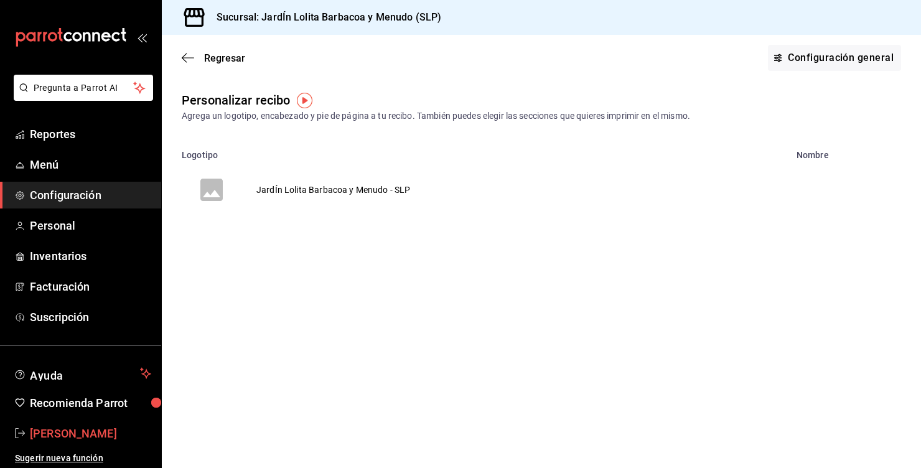
click at [81, 439] on span "Rolando Fuentes" at bounding box center [90, 433] width 121 height 17
